Goal: Register for event/course

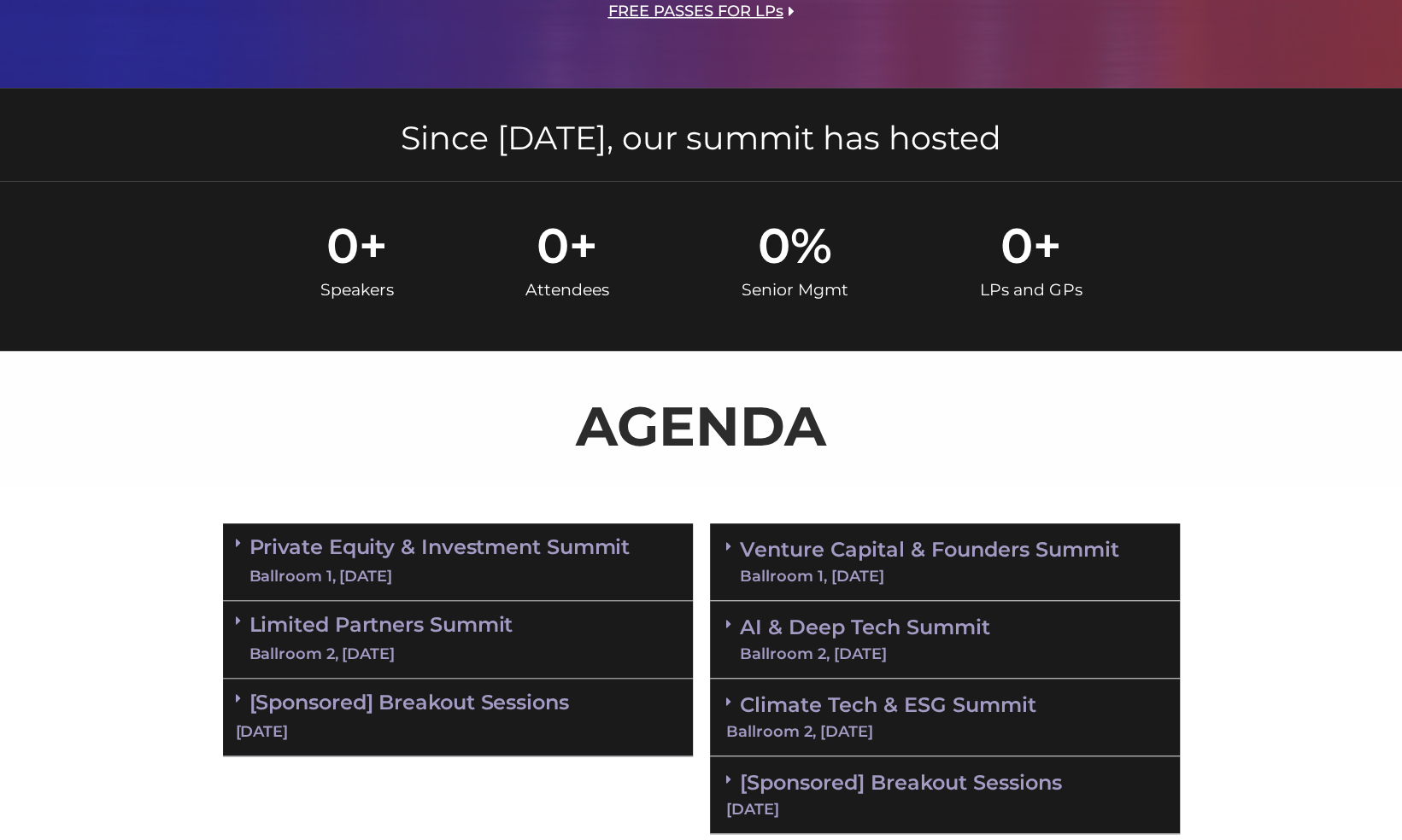
scroll to position [1037, 0]
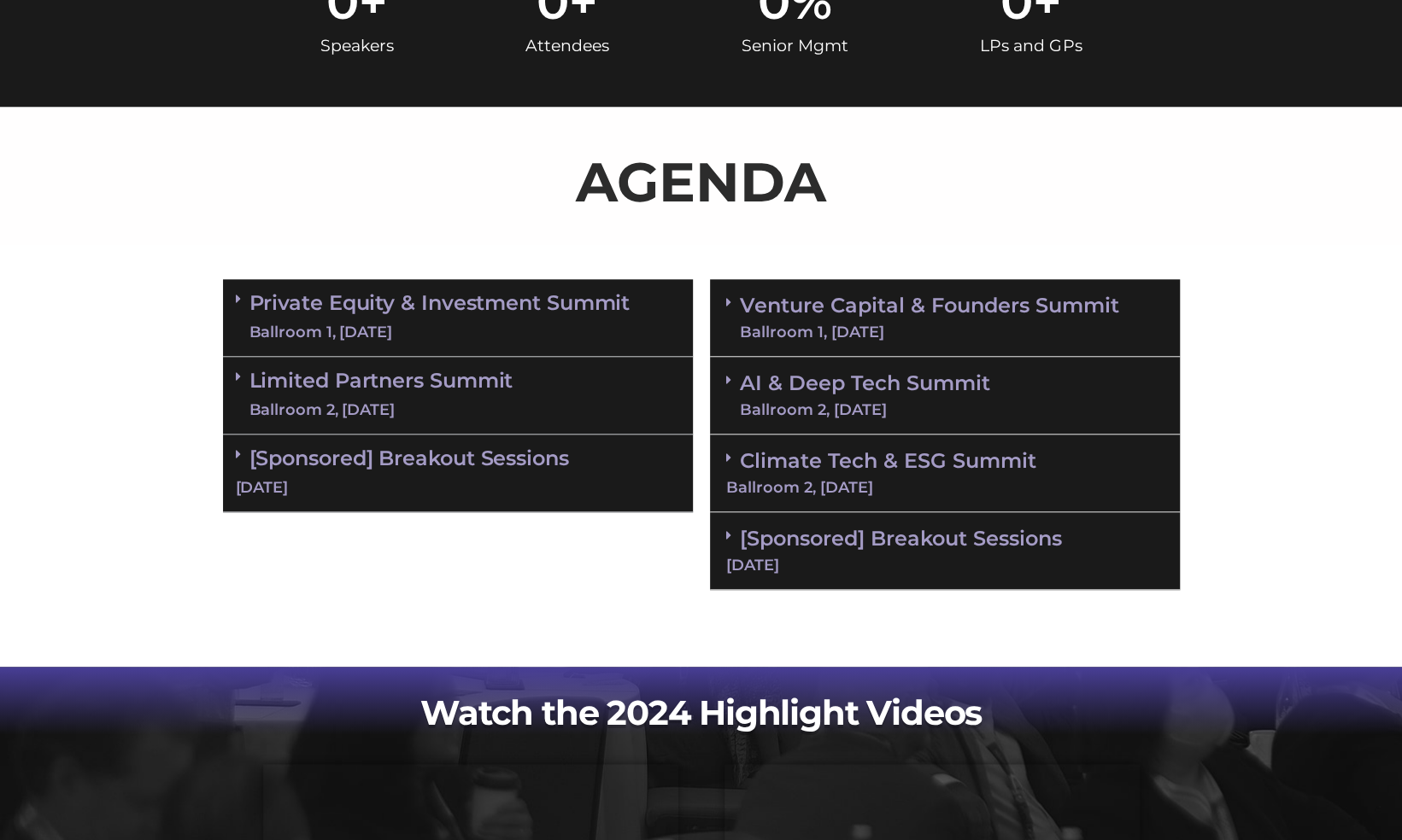
click at [283, 299] on link "Private Equity & Investment Summit Ballroom 1, [DATE]" at bounding box center [440, 318] width 381 height 51
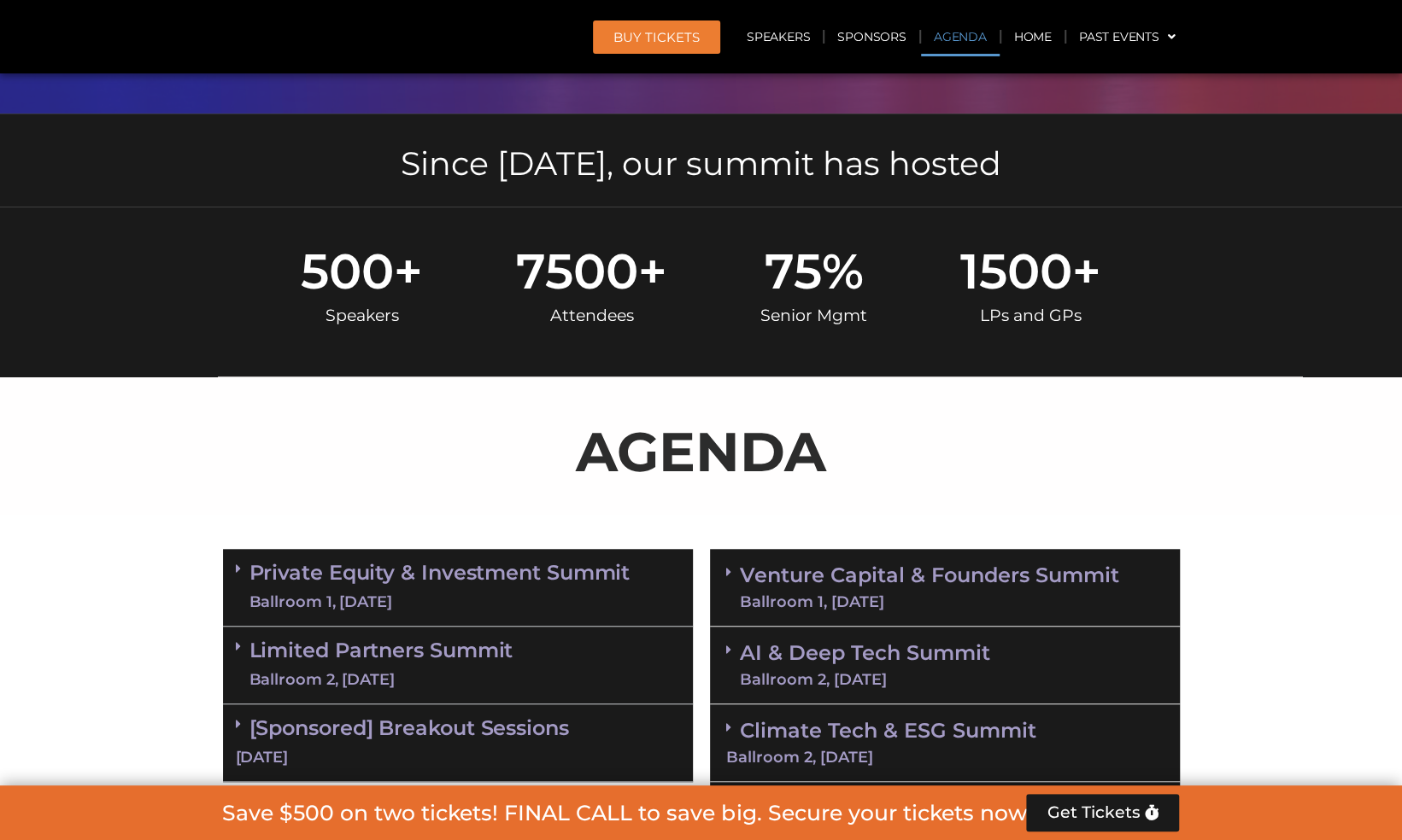
scroll to position [1014, 0]
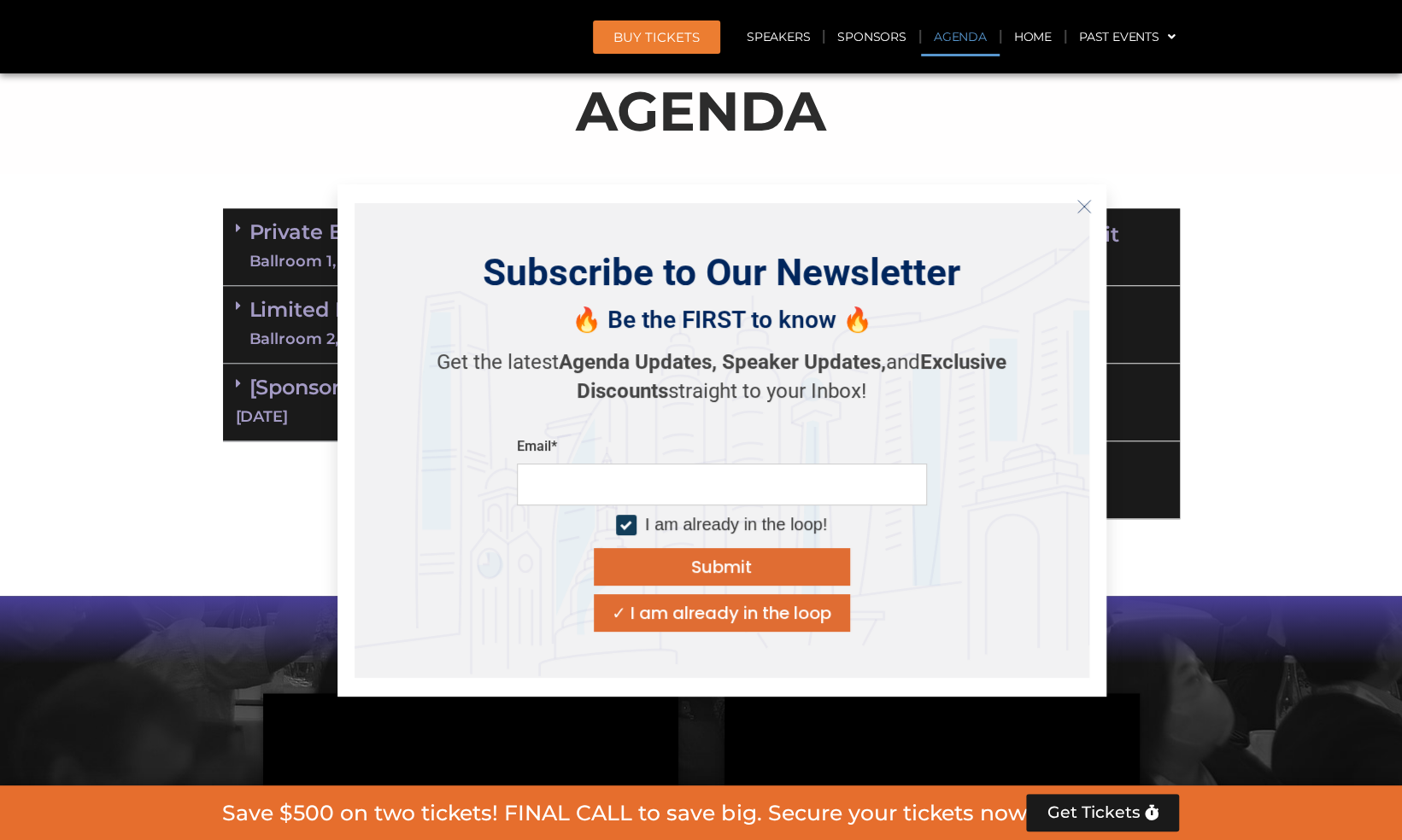
click at [1088, 199] on icon "Close" at bounding box center [1083, 206] width 15 height 15
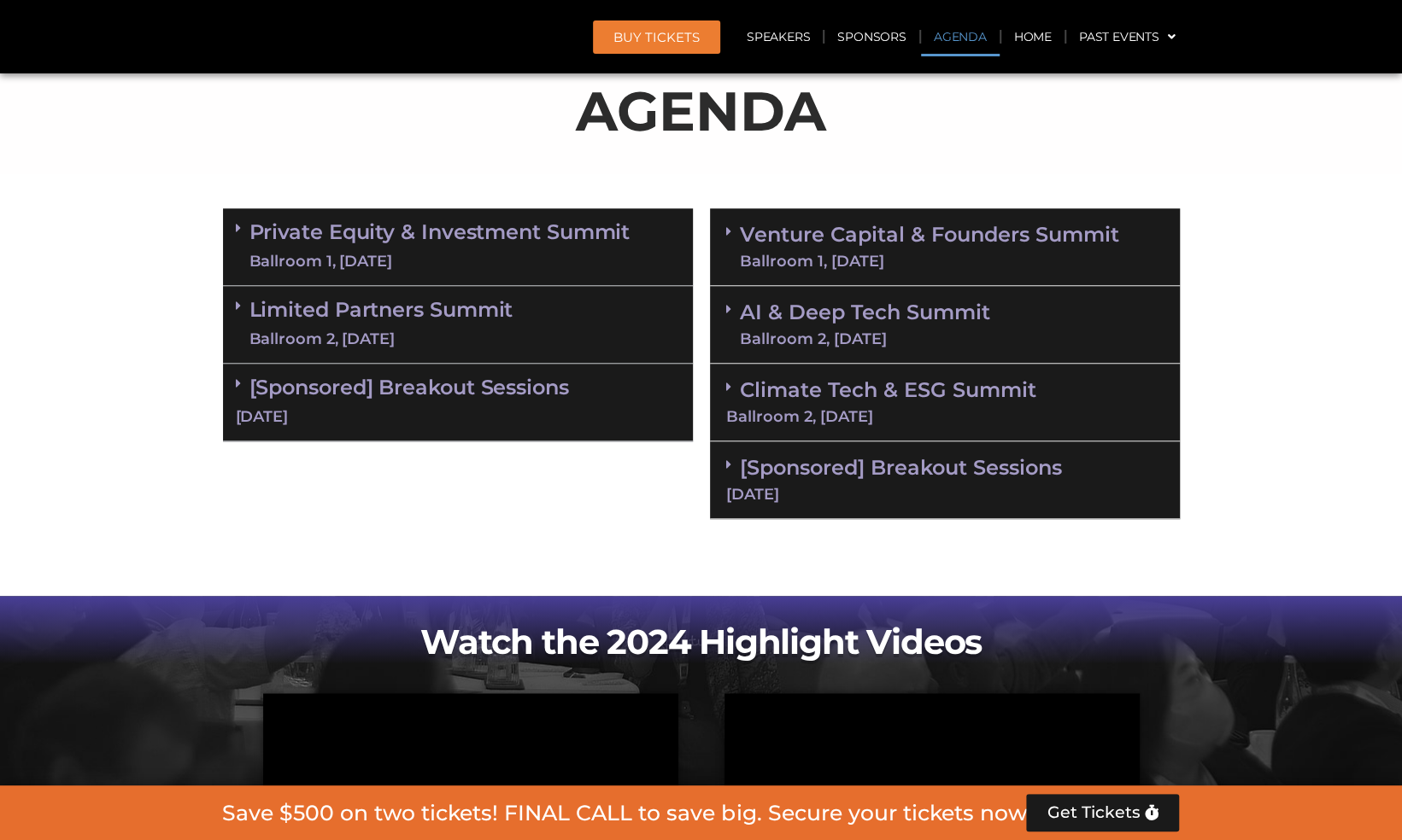
click at [728, 231] on icon at bounding box center [729, 231] width 5 height 13
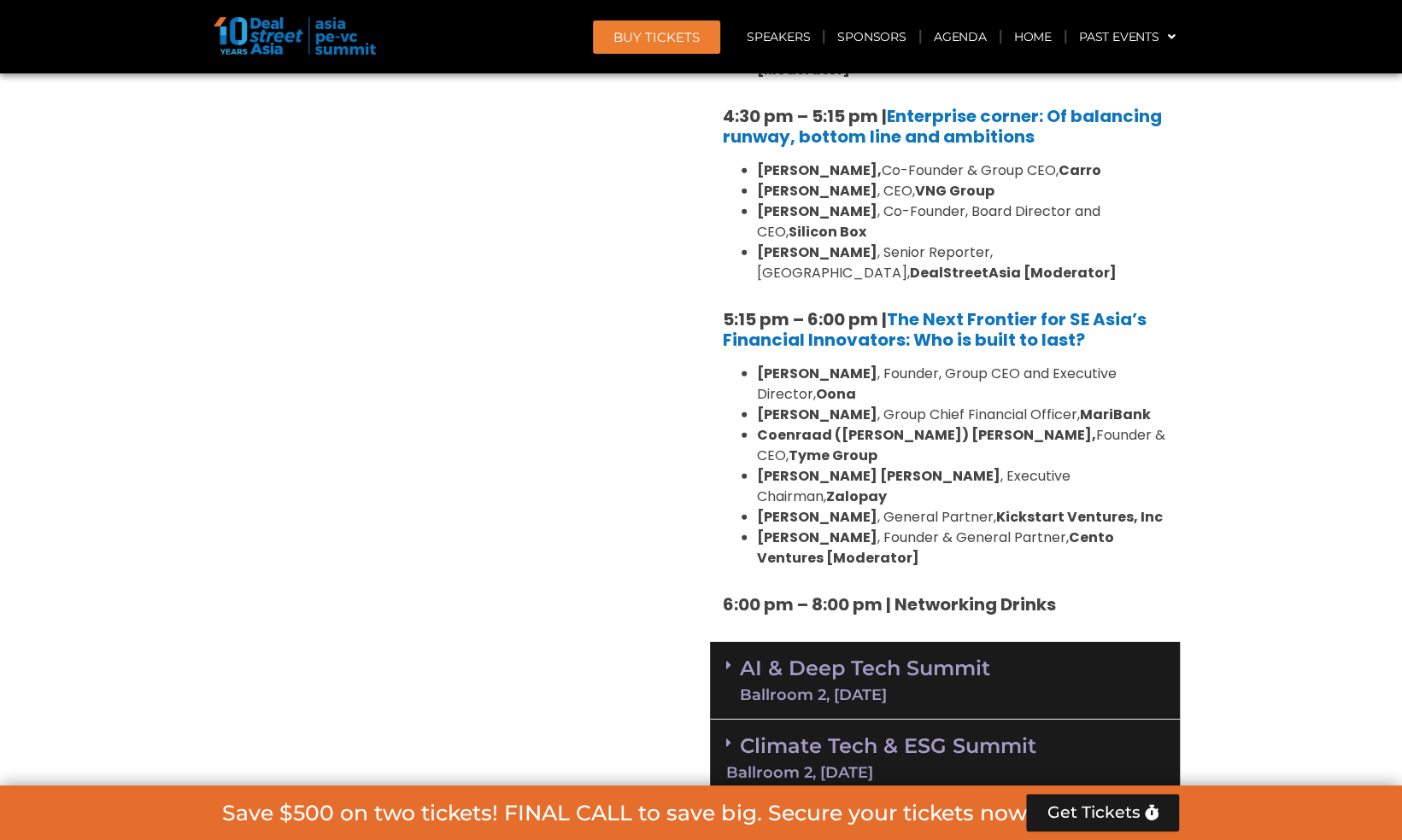
scroll to position [3174, 0]
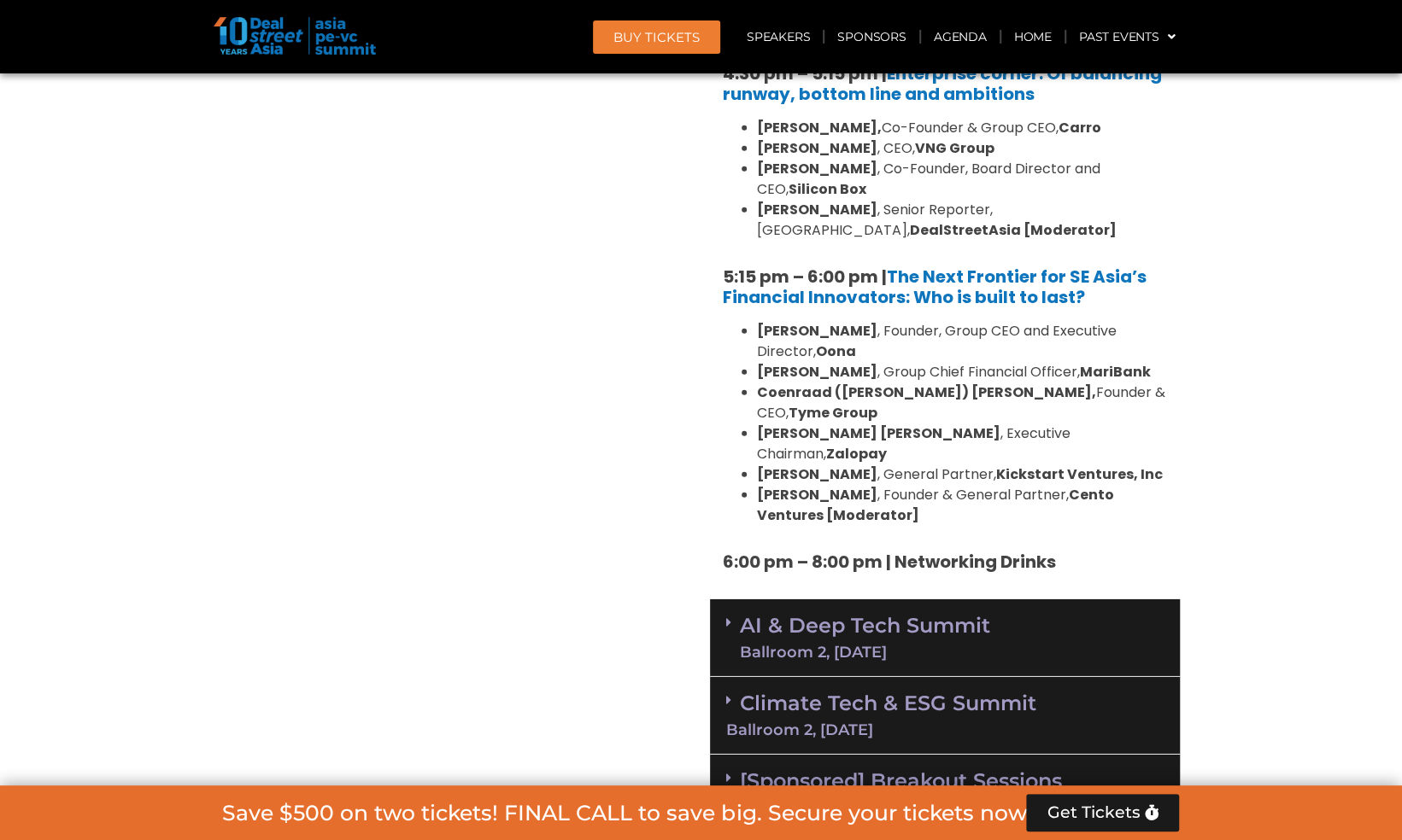
click at [728, 693] on icon at bounding box center [729, 699] width 5 height 13
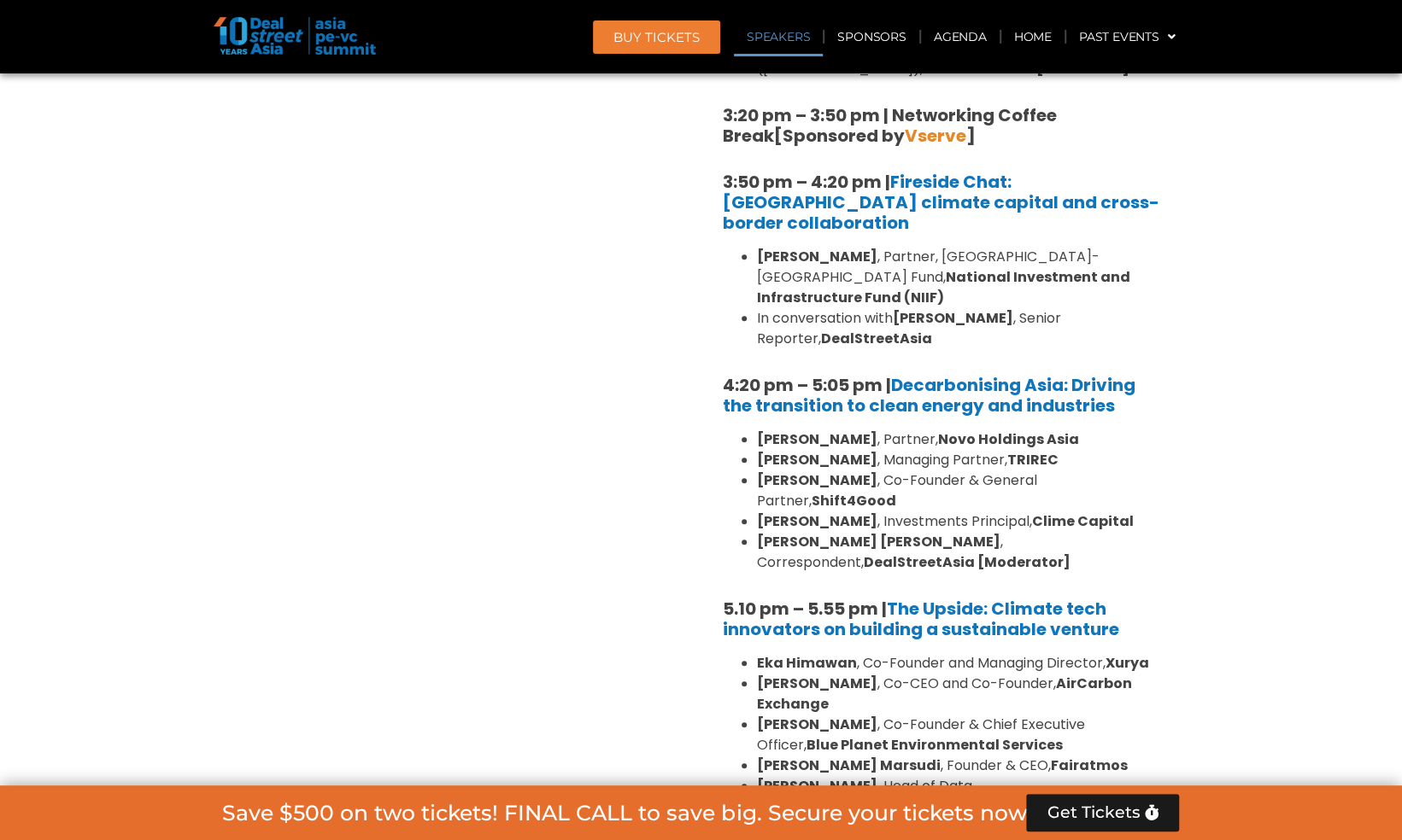
scroll to position [4720, 0]
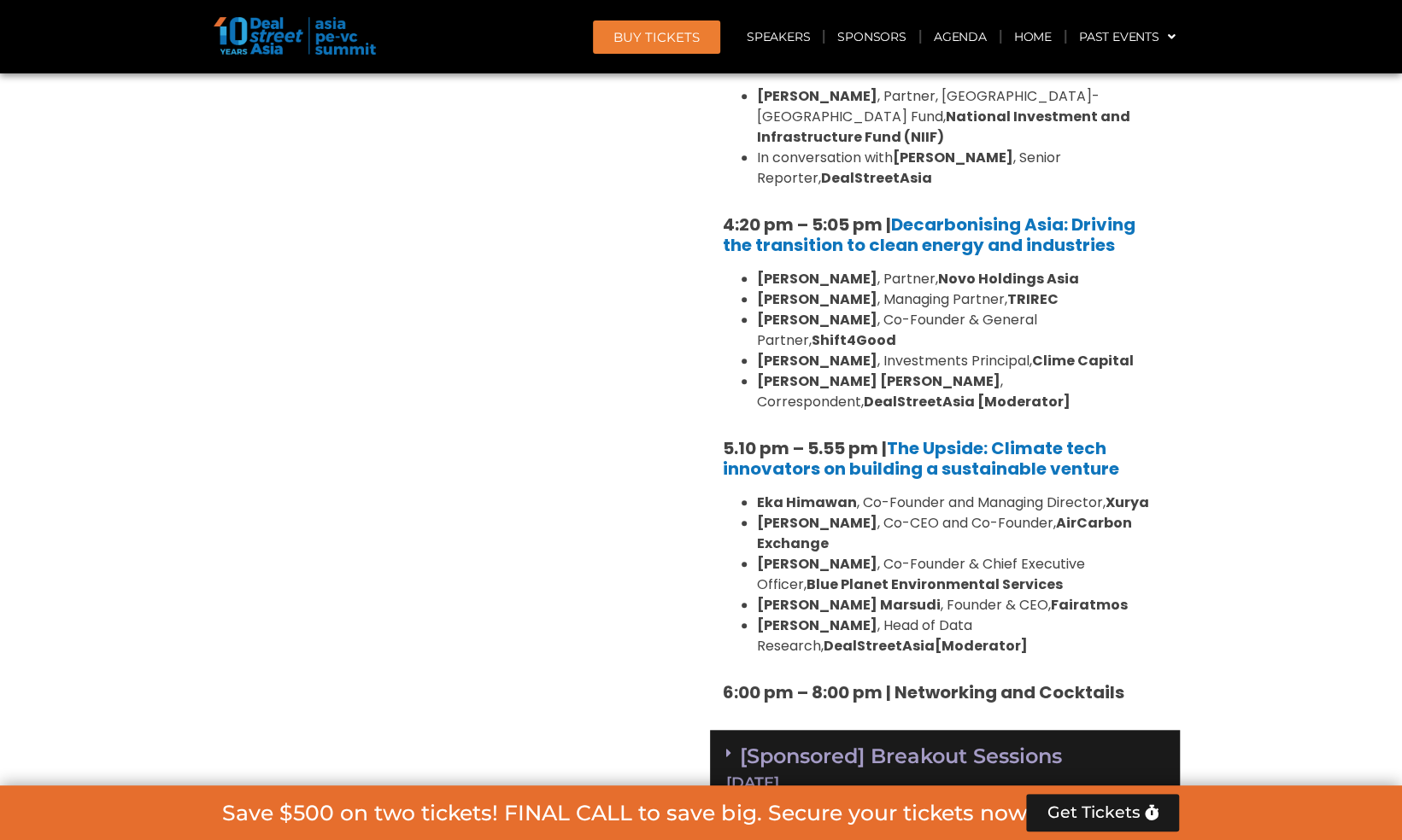
click at [724, 730] on div "[Sponsored] Breakout Sessions 11 Sept" at bounding box center [945, 769] width 470 height 78
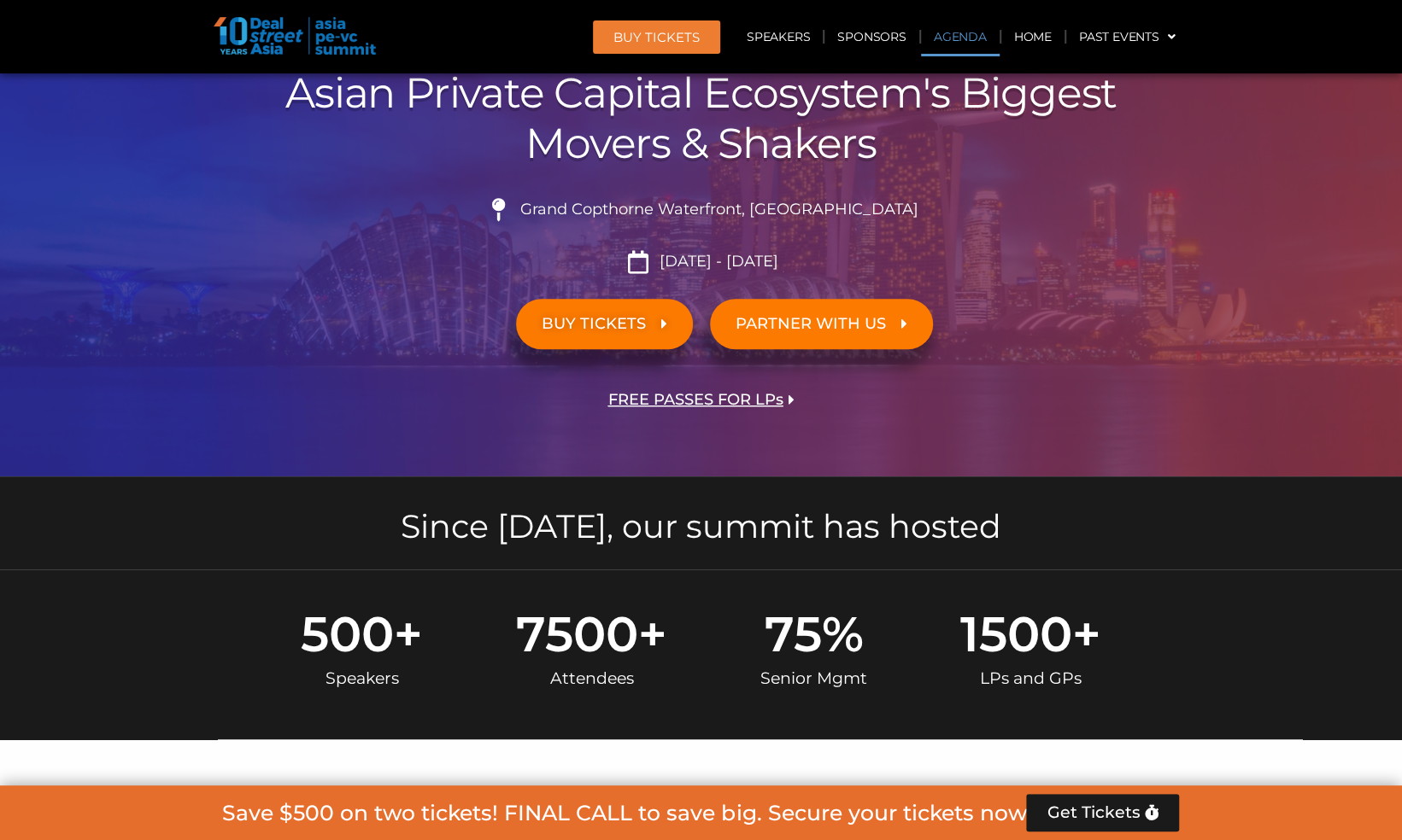
scroll to position [1045, 0]
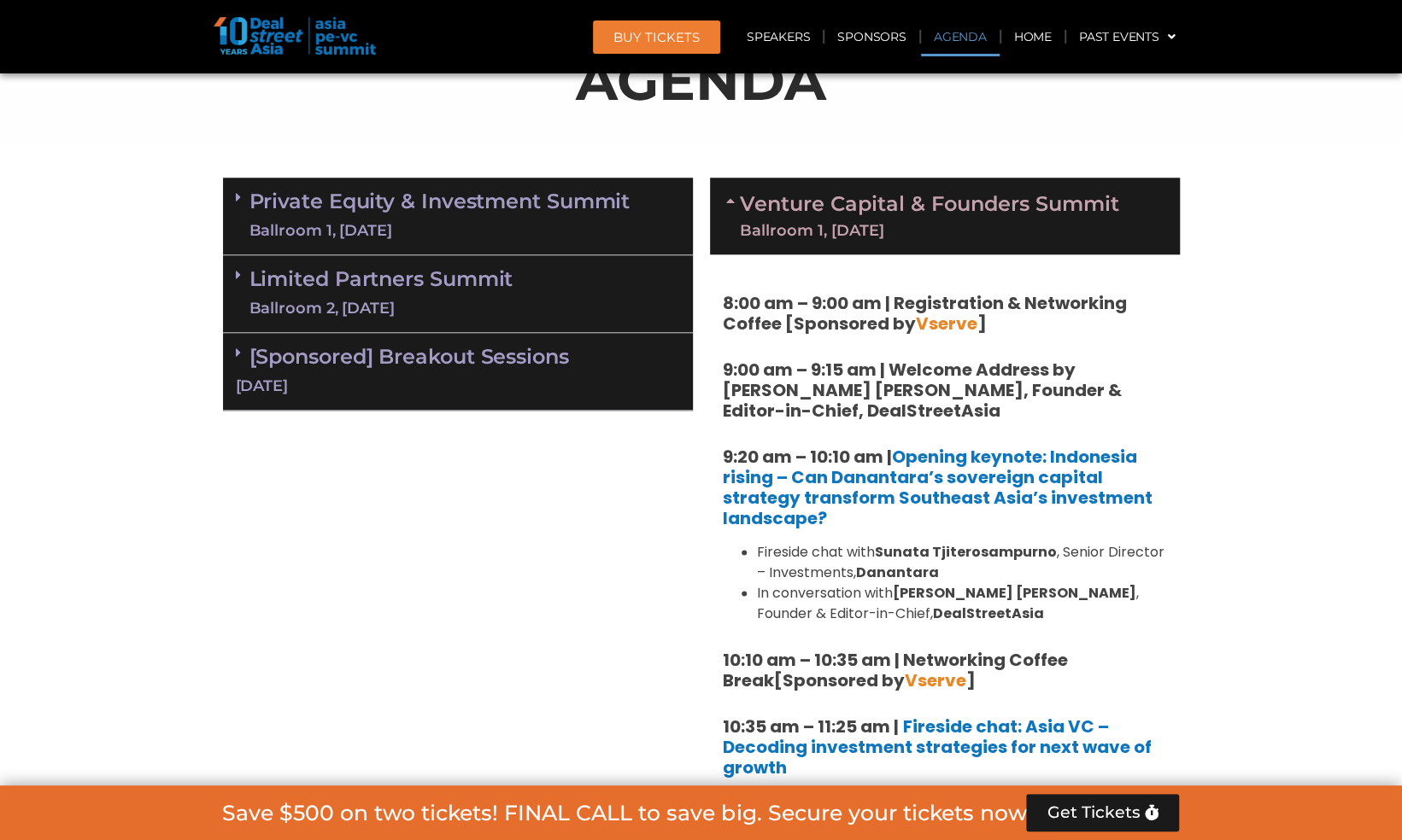
click at [244, 192] on span at bounding box center [242, 197] width 13 height 14
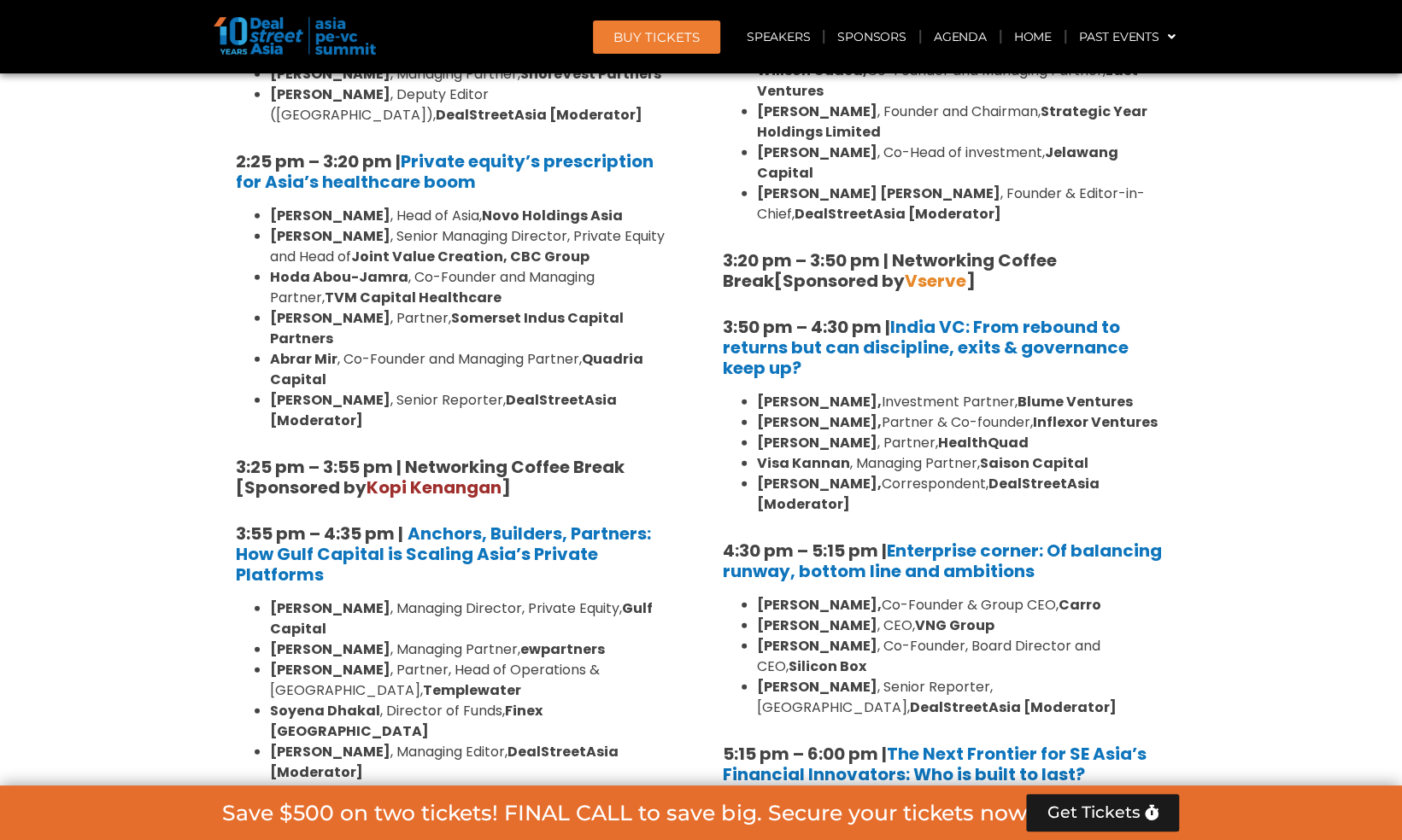
scroll to position [2775, 0]
